Goal: Transaction & Acquisition: Purchase product/service

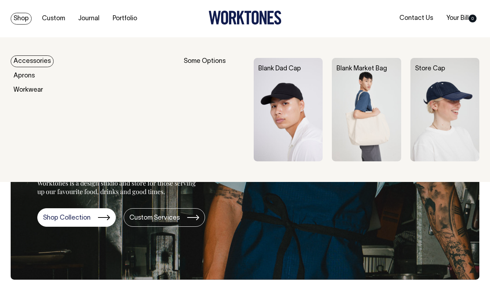
click at [289, 71] on link "Blank Dad Cap" at bounding box center [279, 69] width 43 height 6
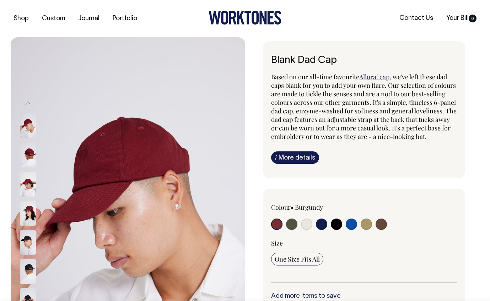
click at [292, 230] on input "radio" at bounding box center [291, 224] width 11 height 11
radio input "true"
select select "Olive"
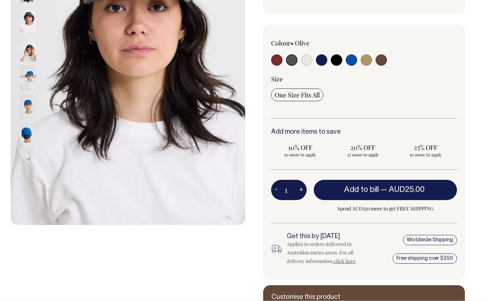
scroll to position [165, 0]
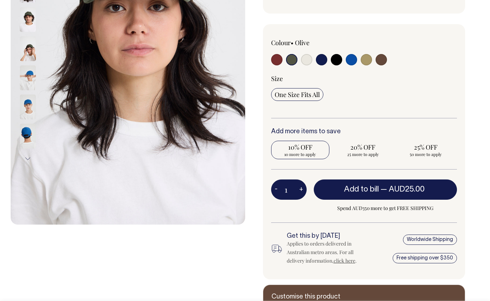
click at [305, 151] on span "10% OFF" at bounding box center [300, 147] width 51 height 9
click at [305, 157] on input "10% OFF 10 more to apply" at bounding box center [300, 150] width 58 height 18
radio input "true"
type input "10"
radio input "true"
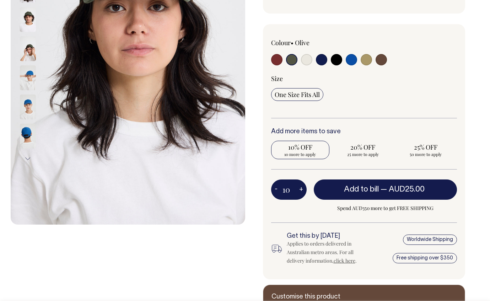
select select
type input "10"
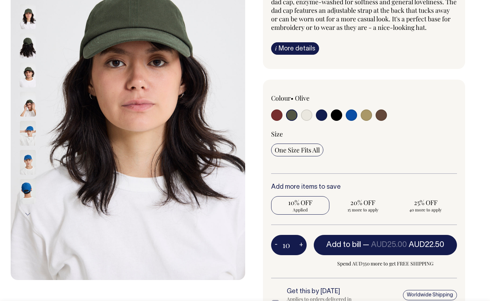
scroll to position [109, 0]
click at [366, 120] on input "radio" at bounding box center [366, 114] width 11 height 11
radio input "true"
select select "Washed Khaki"
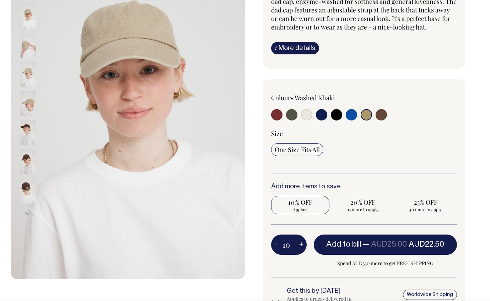
click at [383, 120] on input "radio" at bounding box center [381, 114] width 11 height 11
radio input "true"
select select "Espresso"
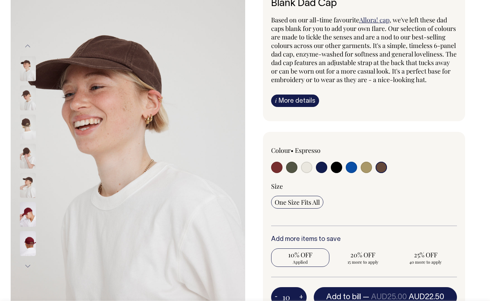
scroll to position [57, 0]
click at [293, 173] on input "radio" at bounding box center [291, 166] width 11 height 11
radio input "true"
select select "Olive"
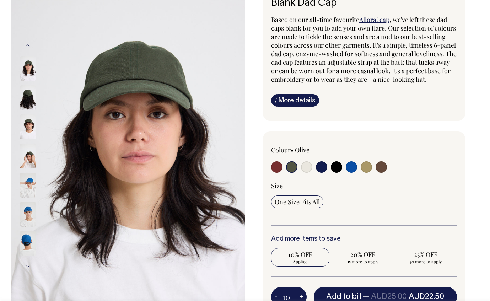
click at [276, 173] on input "radio" at bounding box center [276, 166] width 11 height 11
radio input "true"
select select "Burgundy"
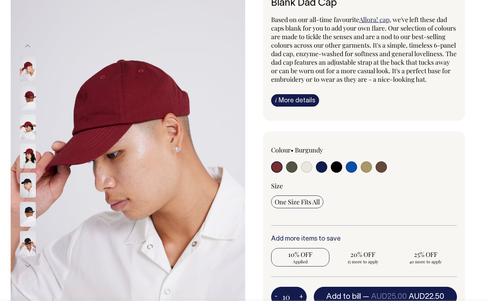
click at [308, 173] on input "radio" at bounding box center [306, 166] width 11 height 11
radio input "true"
select select "Natural"
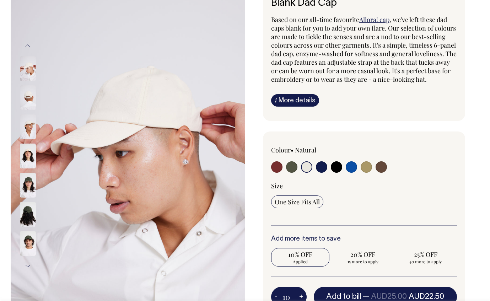
click at [321, 173] on input "radio" at bounding box center [321, 166] width 11 height 11
radio input "true"
select select "Dark Navy"
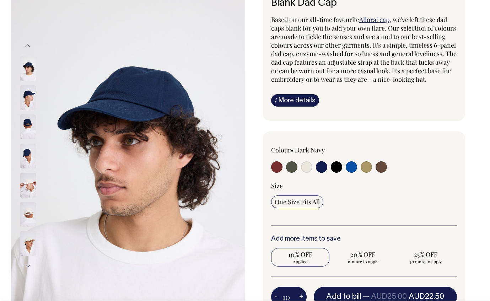
click at [386, 174] on label at bounding box center [381, 167] width 11 height 13
click at [386, 173] on input "radio" at bounding box center [381, 166] width 11 height 11
radio input "true"
select select "Espresso"
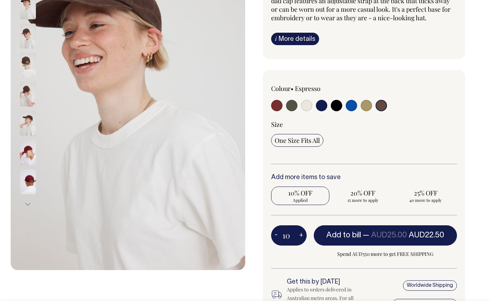
scroll to position [119, 0]
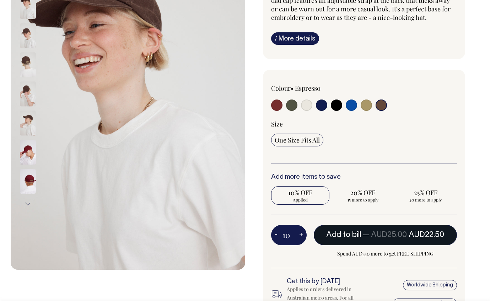
click at [363, 238] on span "— AUD25.00 AUD22.50" at bounding box center [403, 234] width 81 height 7
type input "1"
radio input "false"
type input "1"
radio input "true"
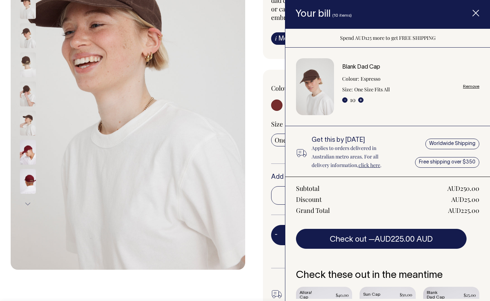
click at [476, 10] on icon "Item added to your cart" at bounding box center [475, 13] width 7 height 7
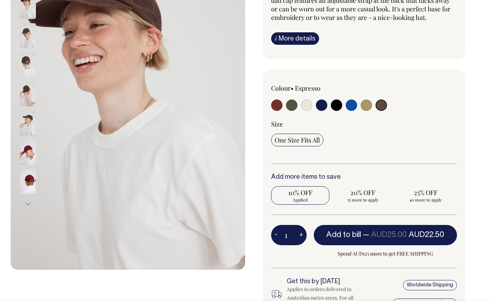
click at [289, 111] on input "radio" at bounding box center [291, 105] width 11 height 11
radio input "true"
select select "Olive"
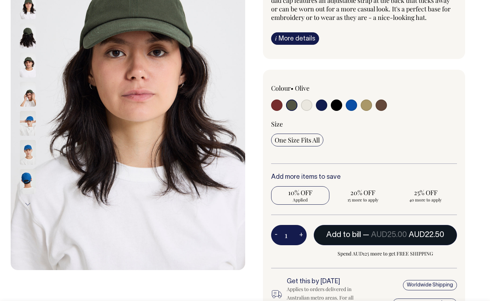
click at [335, 238] on span "Add to bill" at bounding box center [343, 234] width 35 height 7
radio input "true"
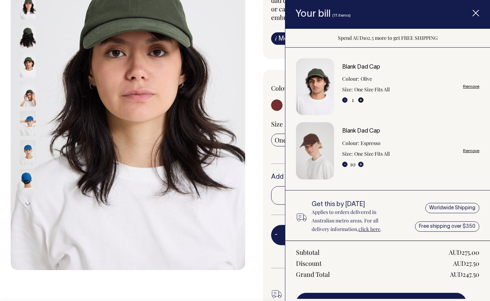
click at [361, 100] on button "+" at bounding box center [360, 99] width 5 height 5
type input "2"
radio input "true"
click at [361, 100] on button "+" at bounding box center [360, 99] width 5 height 5
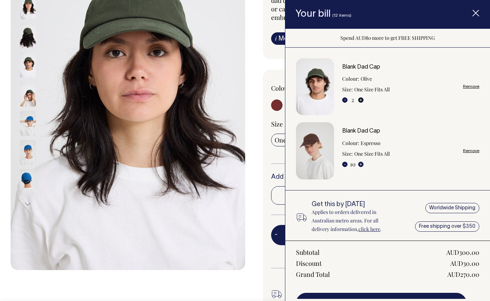
type input "3"
click at [361, 100] on button "+" at bounding box center [360, 99] width 5 height 5
radio input "true"
click at [344, 164] on button "-" at bounding box center [344, 164] width 5 height 5
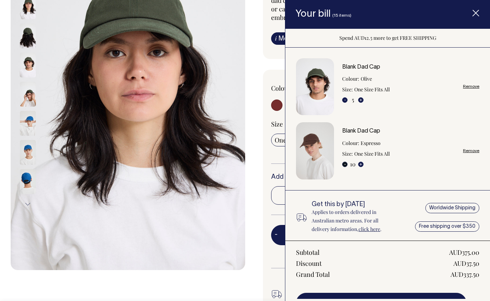
click at [344, 164] on button "-" at bounding box center [344, 164] width 5 height 5
type input "9"
radio input "true"
click at [344, 164] on button "-" at bounding box center [344, 164] width 5 height 5
type input "8"
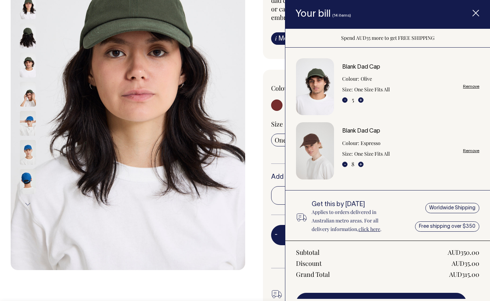
radio input "true"
click at [344, 164] on button "-" at bounding box center [344, 164] width 5 height 5
type input "7"
radio input "true"
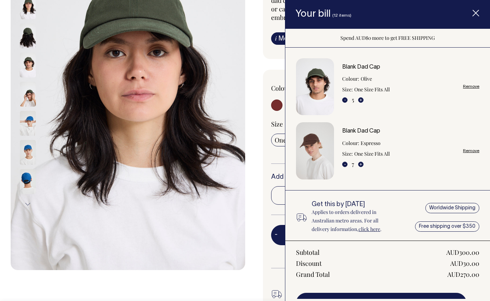
click at [344, 164] on button "-" at bounding box center [344, 164] width 5 height 5
type input "6"
radio input "true"
click at [344, 164] on button "-" at bounding box center [344, 164] width 5 height 5
type input "5"
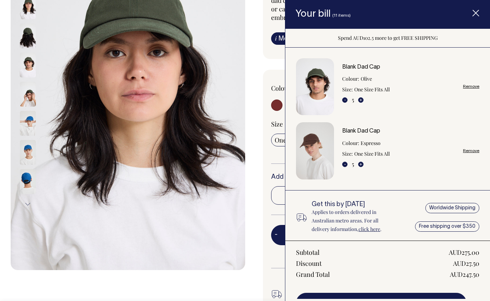
radio input "true"
click at [361, 101] on button "+" at bounding box center [360, 99] width 5 height 5
type input "6"
click at [361, 101] on button "+" at bounding box center [360, 99] width 5 height 5
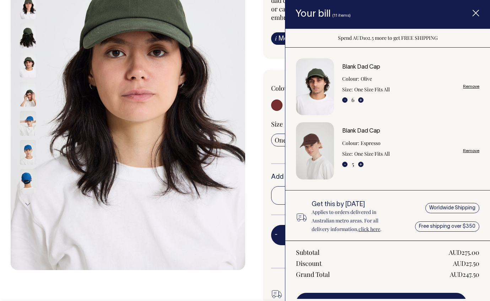
click at [361, 101] on button "+" at bounding box center [360, 99] width 5 height 5
radio input "true"
click at [361, 99] on button "+" at bounding box center [360, 99] width 5 height 5
type input "8"
radio input "true"
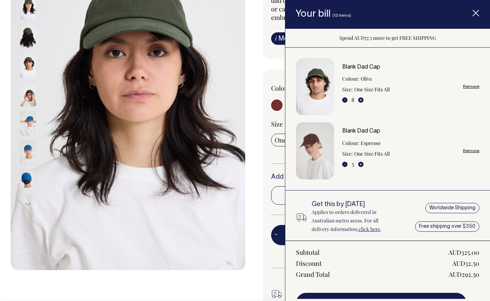
click at [361, 99] on button "+" at bounding box center [360, 99] width 5 height 5
type input "9"
radio input "true"
click at [361, 99] on button "+" at bounding box center [360, 99] width 5 height 5
type input "10"
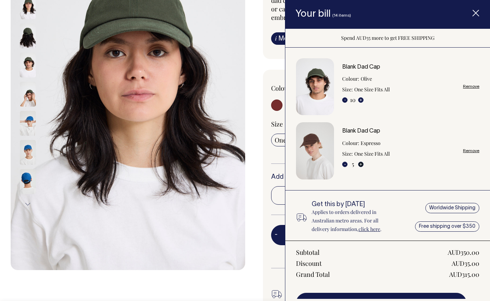
radio input "true"
click at [361, 165] on button "+" at bounding box center [360, 164] width 5 height 5
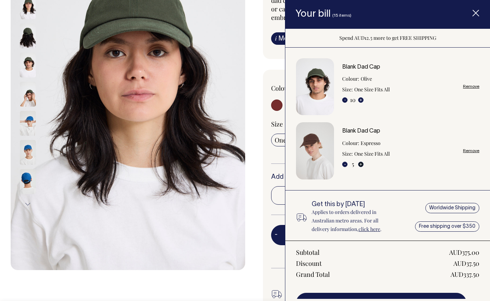
click at [361, 165] on button "+" at bounding box center [360, 164] width 5 height 5
type input "6"
radio input "true"
click at [362, 164] on button "+" at bounding box center [360, 164] width 5 height 5
type input "7"
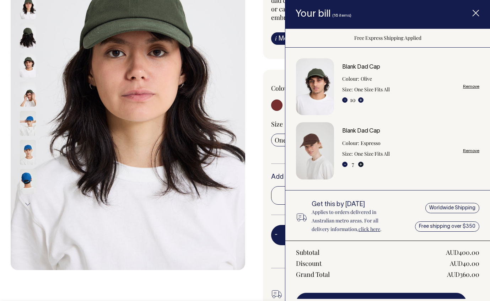
radio input "true"
click at [362, 164] on button "+" at bounding box center [360, 164] width 5 height 5
type input "8"
radio input "true"
click at [362, 164] on button "+" at bounding box center [360, 164] width 5 height 5
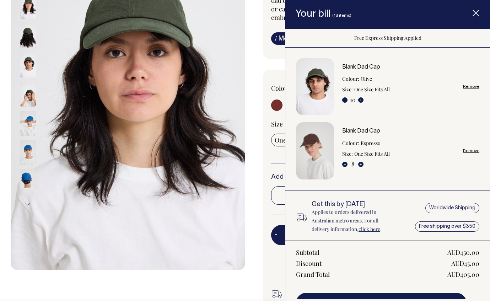
type input "9"
radio input "true"
click at [362, 164] on button "+" at bounding box center [360, 164] width 5 height 5
type input "10"
radio input "true"
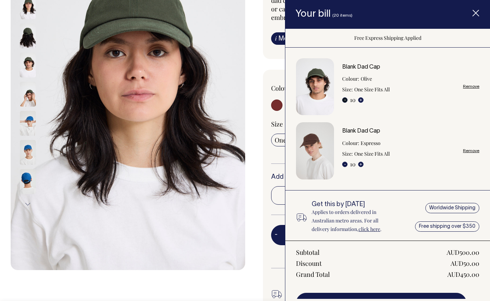
click at [344, 100] on button "-" at bounding box center [344, 99] width 5 height 5
type input "9"
click at [344, 100] on button "-" at bounding box center [344, 99] width 5 height 5
radio input "true"
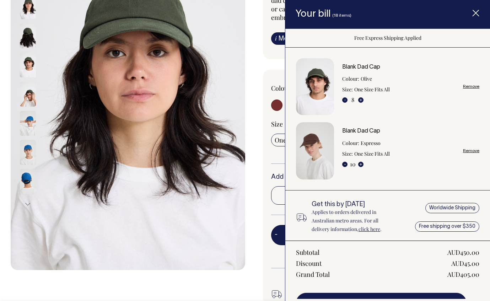
click at [344, 100] on button "-" at bounding box center [344, 99] width 5 height 5
type input "7"
radio input "true"
click at [344, 100] on button "-" at bounding box center [344, 99] width 5 height 5
type input "6"
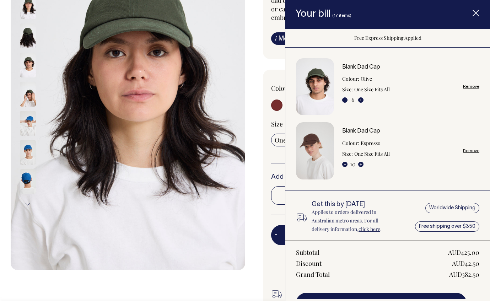
radio input "true"
click at [344, 100] on button "-" at bounding box center [344, 99] width 5 height 5
type input "5"
radio input "true"
click at [344, 165] on button "-" at bounding box center [344, 164] width 5 height 5
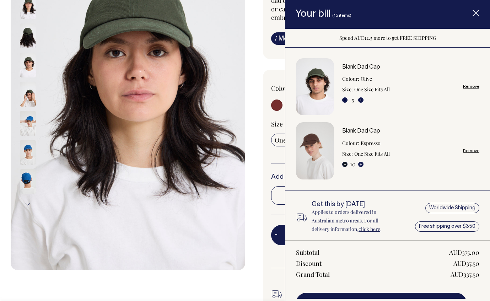
type input "9"
click at [344, 165] on button "-" at bounding box center [344, 164] width 5 height 5
radio input "true"
click at [344, 165] on button "-" at bounding box center [344, 164] width 5 height 5
type input "8"
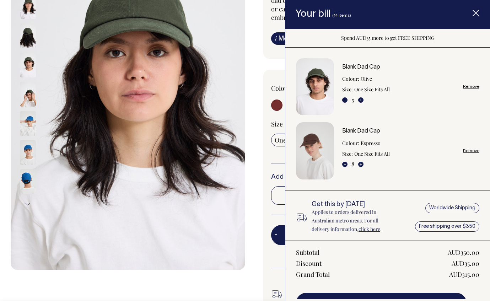
radio input "true"
click at [344, 165] on button "-" at bounding box center [344, 164] width 5 height 5
type input "7"
radio input "true"
type input "6"
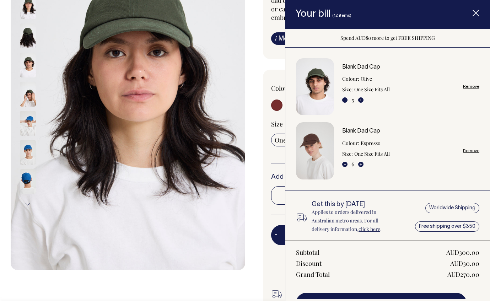
radio input "true"
type input "5"
radio input "true"
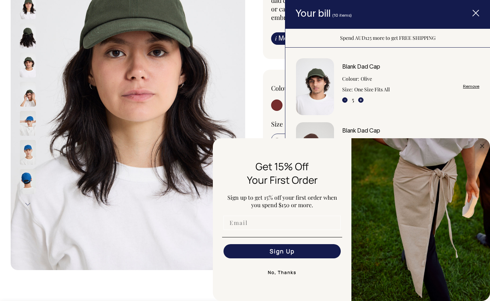
click at [263, 224] on input "Email" at bounding box center [282, 223] width 117 height 14
type input "[EMAIL_ADDRESS][DOMAIN_NAME]"
click at [279, 248] on button "Sign Up" at bounding box center [282, 251] width 117 height 14
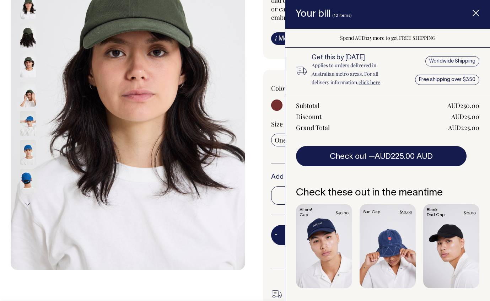
scroll to position [146, 0]
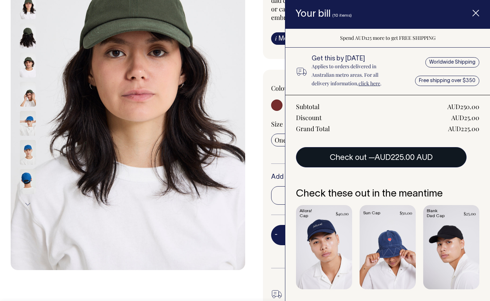
click at [389, 162] on button "Check out — AUD225.00 AUD" at bounding box center [381, 157] width 171 height 20
